Goal: Task Accomplishment & Management: Manage account settings

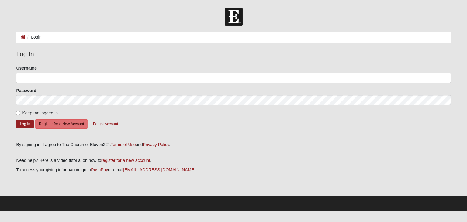
type input "PAPABEAR68"
click at [25, 125] on button "Log In" at bounding box center [25, 124] width 18 height 9
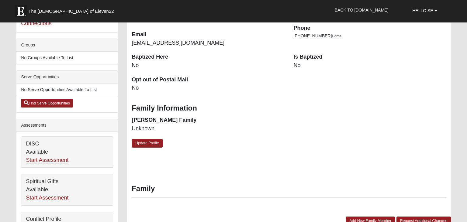
scroll to position [96, 0]
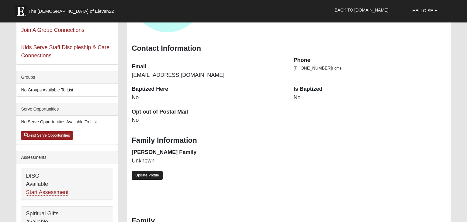
click at [146, 174] on link "Update Profile" at bounding box center [147, 175] width 31 height 9
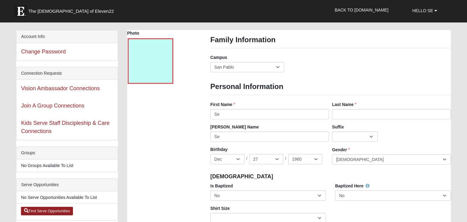
scroll to position [32, 0]
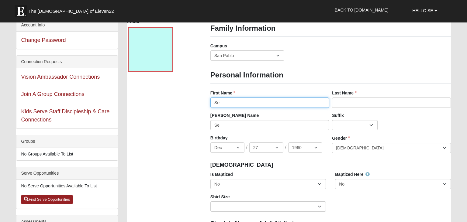
click at [237, 106] on input "Se" at bounding box center [269, 103] width 118 height 10
type input "Sean"
type input "McInerney"
type input "9049622313"
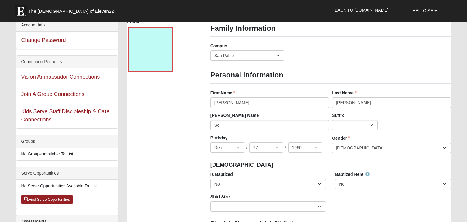
type input "9049622313"
type input "606 Aquatic Drive"
type input "Atlantic Beach"
type input "32233"
type input "(904) 962-2313"
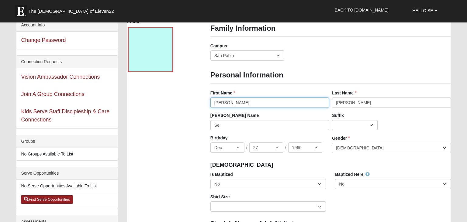
type input "(904) 962-2313"
type input "9049622313"
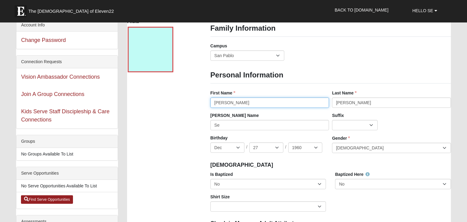
type input "(904) 962-2313"
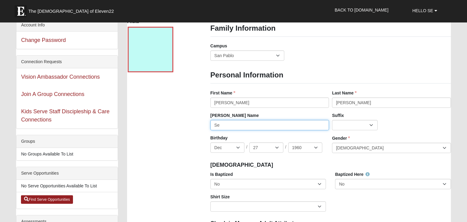
drag, startPoint x: 227, startPoint y: 127, endPoint x: 220, endPoint y: 126, distance: 7.1
click at [226, 127] on input "Se" at bounding box center [269, 125] width 118 height 10
type input "S"
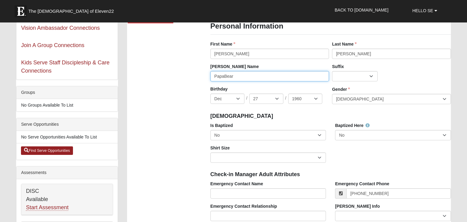
scroll to position [128, 0]
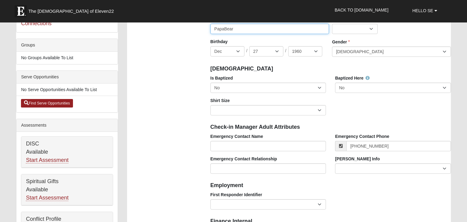
type input "PapaBear"
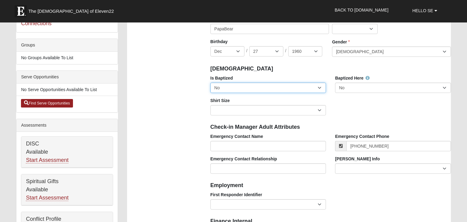
click at [210, 83] on select "No Yes" at bounding box center [267, 88] width 115 height 10
select select "True"
click option "Yes" at bounding box center [0, 0] width 0 height 0
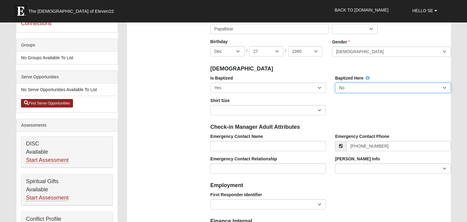
click at [335, 83] on select "No Yes" at bounding box center [392, 88] width 115 height 10
select select "True"
click option "Yes" at bounding box center [0, 0] width 0 height 0
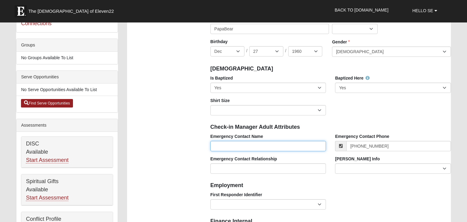
click at [276, 146] on input "Emergency Contact Name" at bounding box center [267, 146] width 115 height 10
type input "Barbie McInerney"
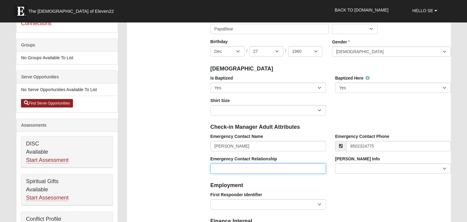
type input "(850) 232-4775"
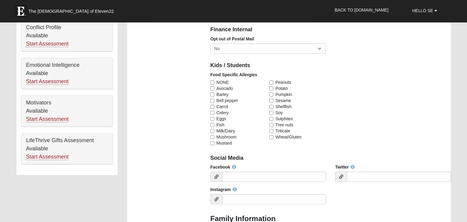
scroll to position [321, 0]
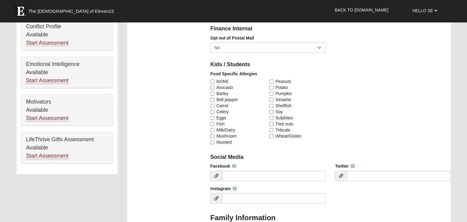
type input "Spouce"
click at [213, 82] on input "NONE" at bounding box center [212, 82] width 4 height 4
checkbox input "true"
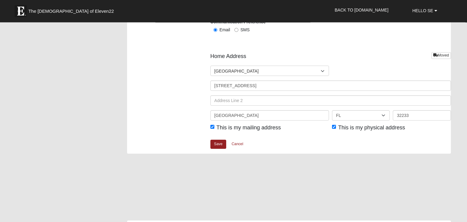
scroll to position [738, 0]
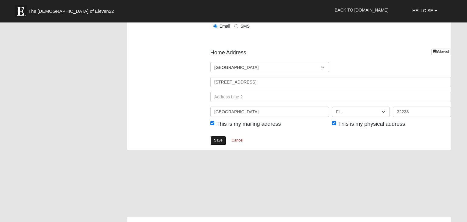
click at [218, 140] on link "Save" at bounding box center [218, 140] width 16 height 9
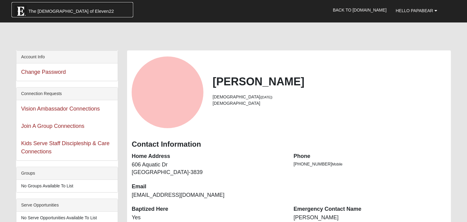
click at [50, 9] on span "The Church of Eleven22" at bounding box center [70, 11] width 85 height 6
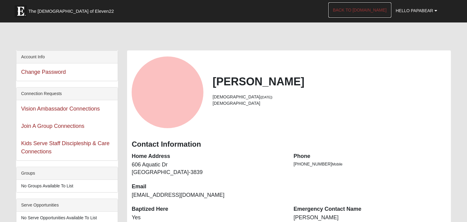
click at [358, 8] on link "Back to [DOMAIN_NAME]" at bounding box center [359, 9] width 63 height 15
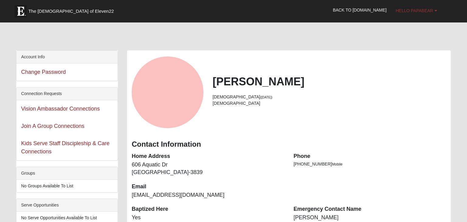
click at [435, 10] on b at bounding box center [435, 11] width 3 height 4
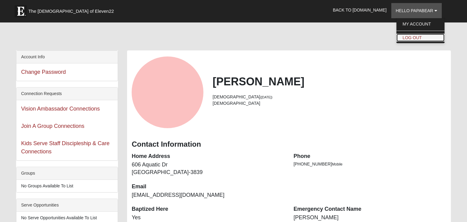
click at [423, 37] on link "Log Out" at bounding box center [420, 38] width 48 height 8
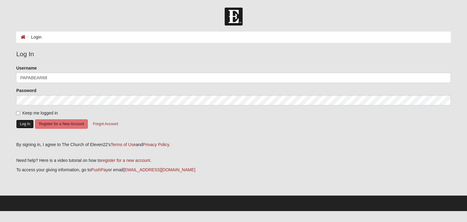
click at [25, 123] on button "Log In" at bounding box center [25, 124] width 18 height 9
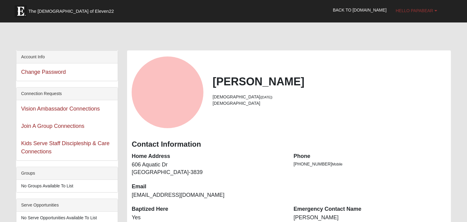
click at [430, 10] on span "Hello PapaBear" at bounding box center [413, 10] width 37 height 5
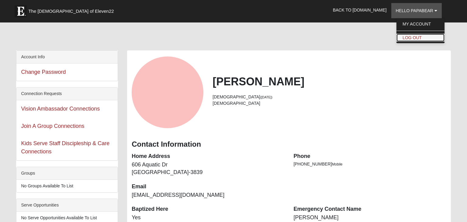
click at [425, 35] on link "Log Out" at bounding box center [420, 38] width 48 height 8
